Goal: Information Seeking & Learning: Learn about a topic

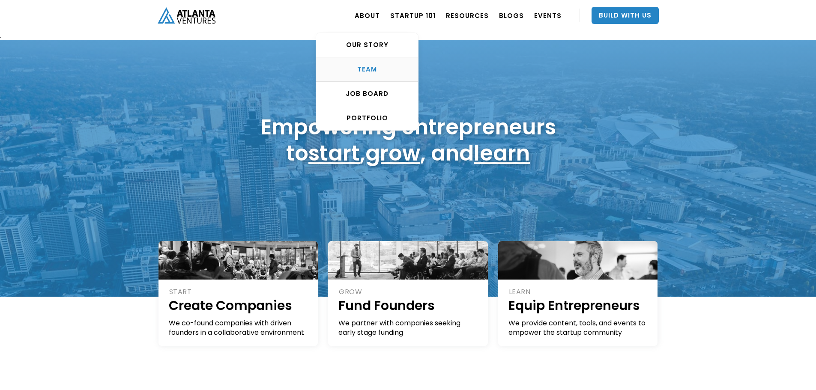
click at [386, 66] on div "TEAM" at bounding box center [367, 69] width 102 height 9
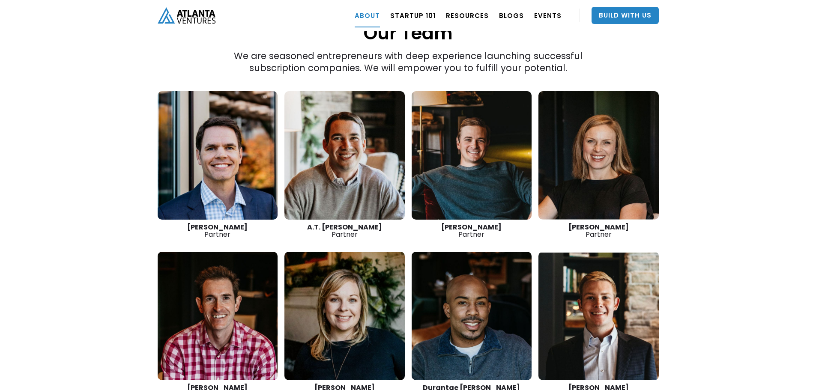
scroll to position [1254, 0]
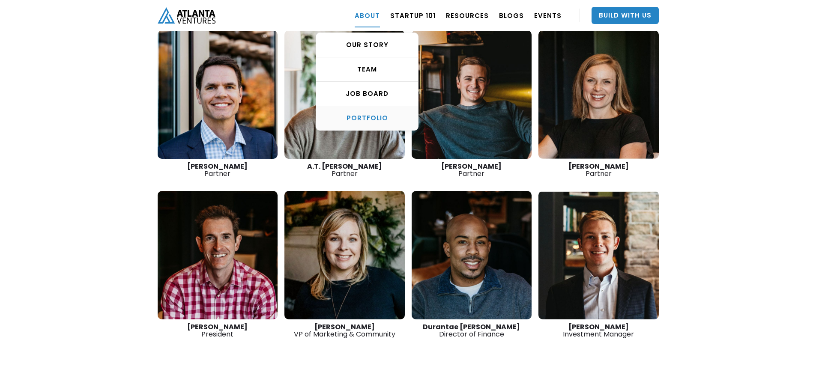
click at [369, 116] on div "PORTFOLIO" at bounding box center [367, 118] width 102 height 9
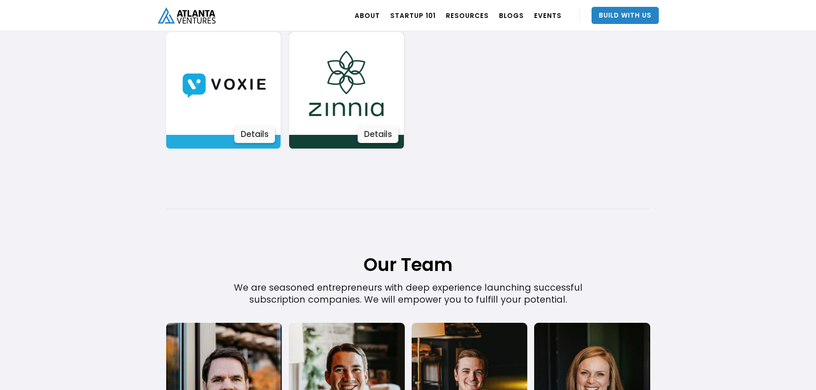
scroll to position [1894, 0]
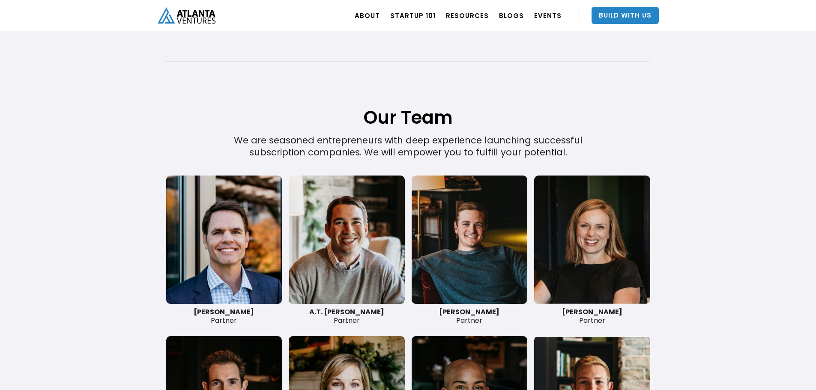
click at [179, 20] on img "home" at bounding box center [187, 15] width 58 height 16
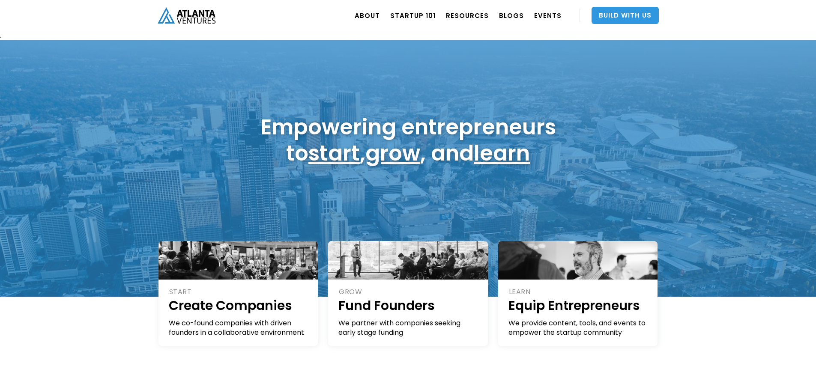
click at [627, 13] on link "Build With Us" at bounding box center [624, 15] width 67 height 17
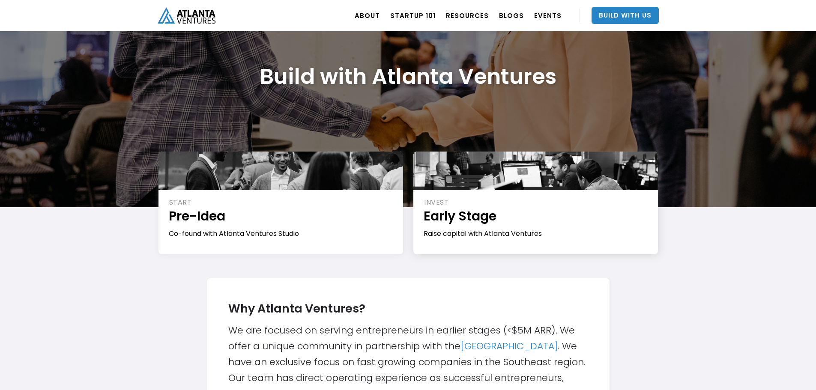
scroll to position [43, 0]
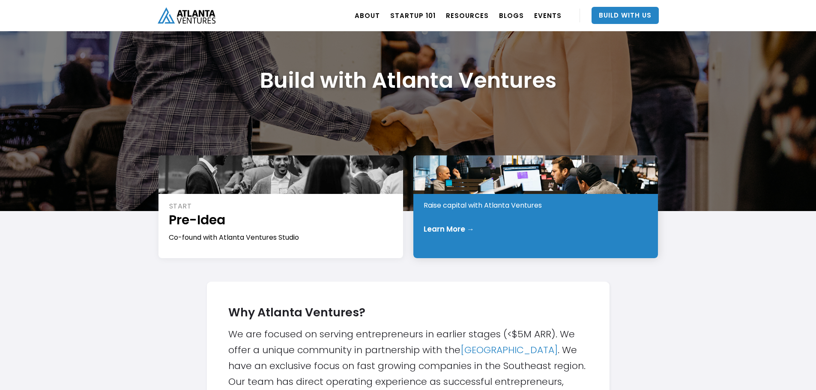
click at [513, 201] on div "Raise capital with Atlanta Ventures" at bounding box center [535, 205] width 225 height 9
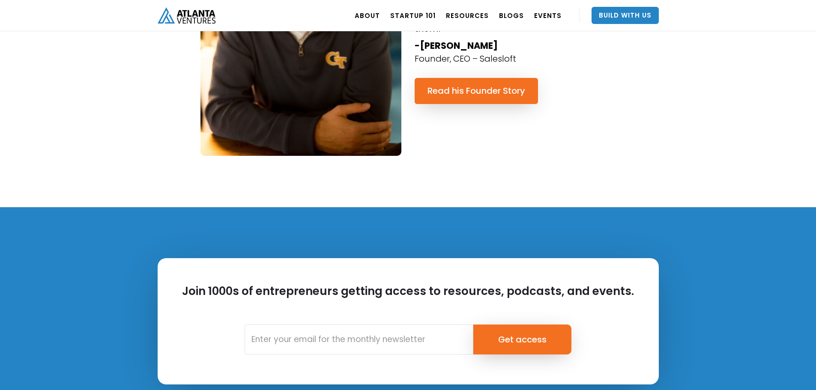
scroll to position [964, 0]
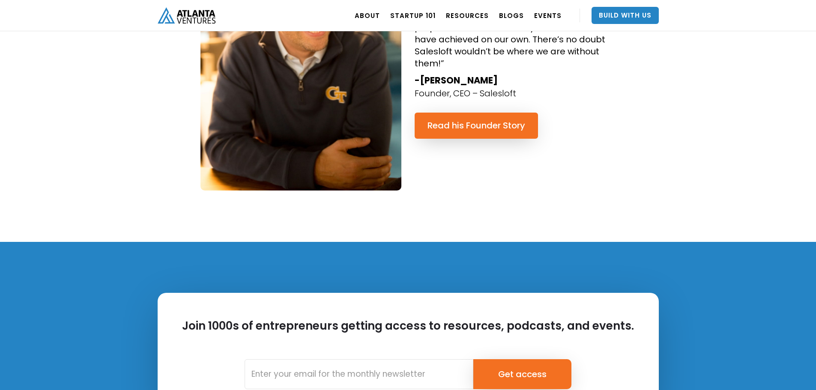
click at [206, 14] on img "home" at bounding box center [187, 15] width 58 height 16
